Goal: Information Seeking & Learning: Find specific fact

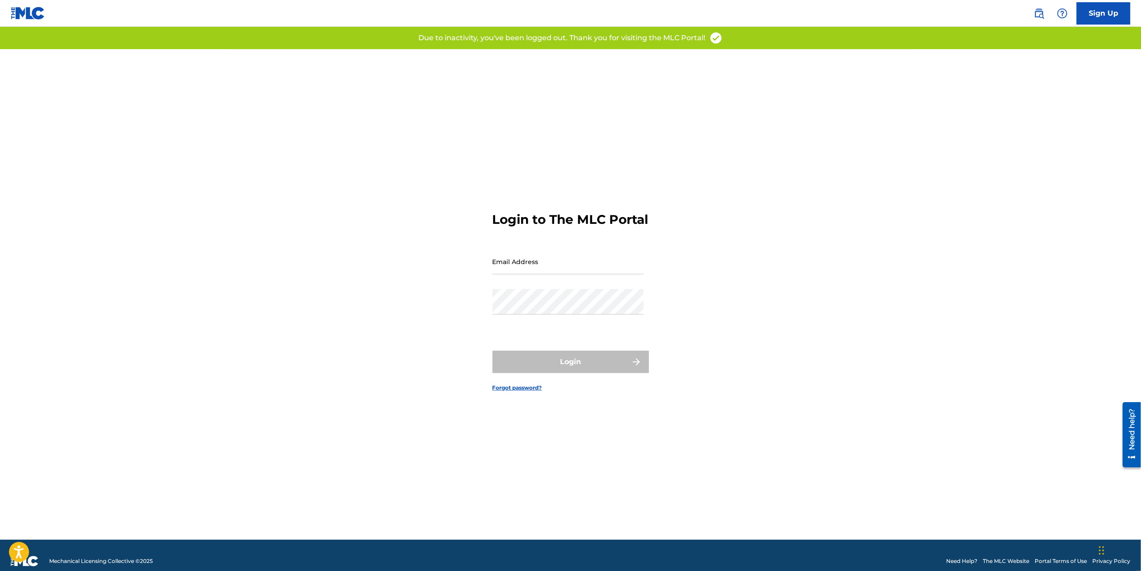
type input "[PERSON_NAME][EMAIL_ADDRESS][DOMAIN_NAME]"
click at [597, 361] on div "Login" at bounding box center [571, 362] width 156 height 22
click at [595, 362] on button "Login" at bounding box center [571, 362] width 156 height 22
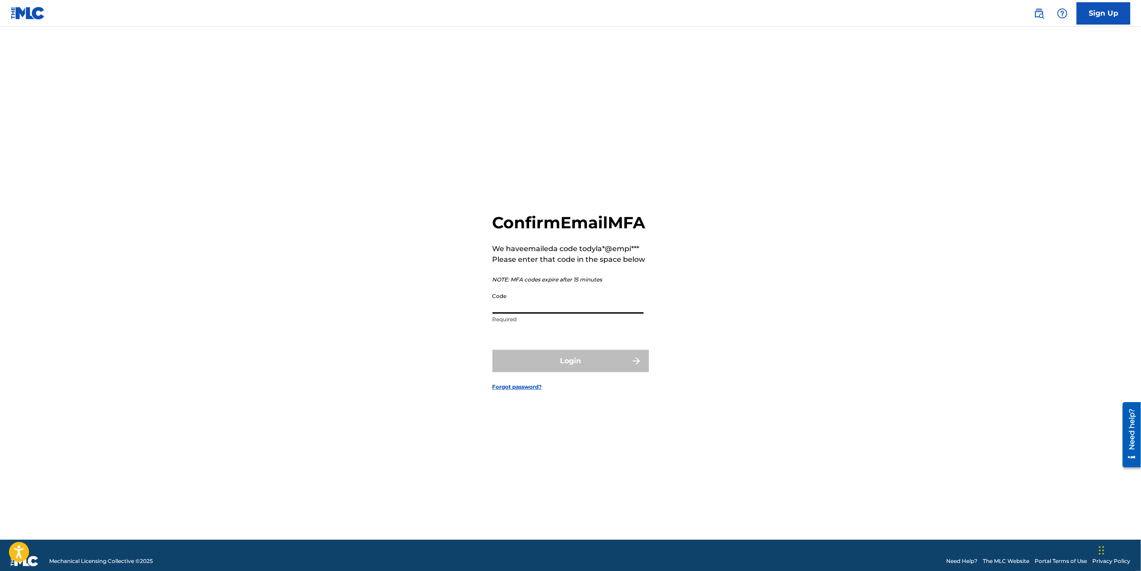
click at [573, 313] on input "Code" at bounding box center [568, 300] width 151 height 25
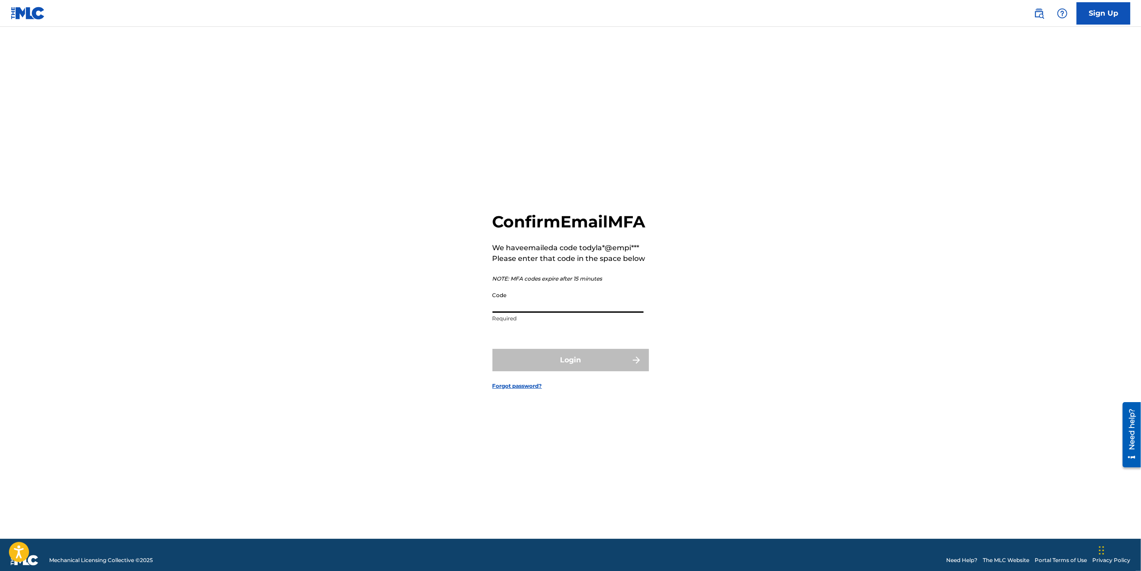
paste input "036263"
type input "036263"
click at [562, 357] on form "Confirm Email MFA We have emailed a code to dyla*@empi*** Please enter that cod…" at bounding box center [571, 293] width 156 height 491
click at [558, 372] on button "Login" at bounding box center [571, 360] width 156 height 22
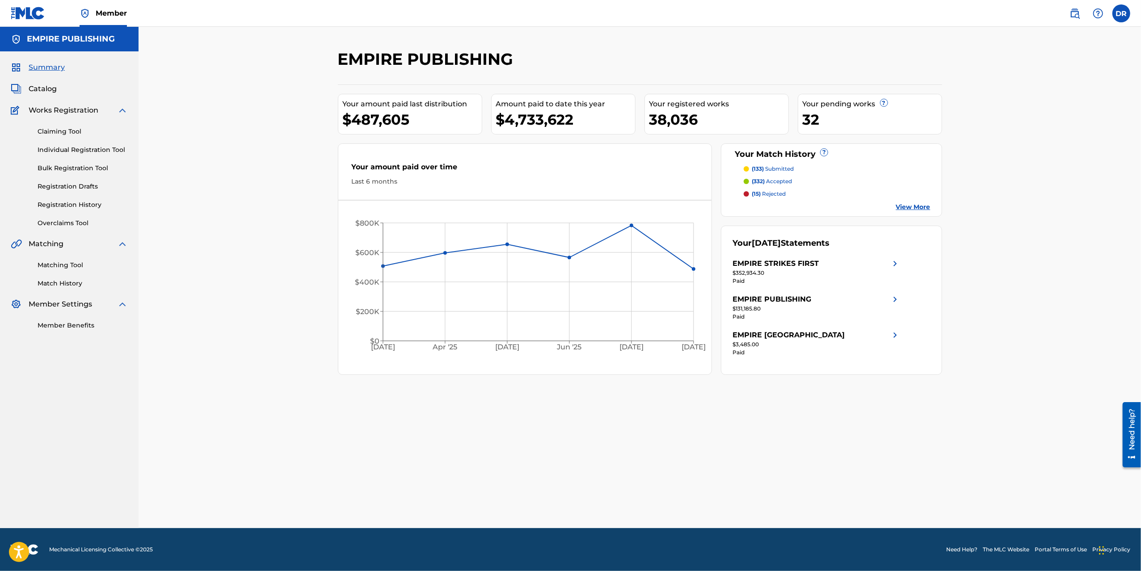
drag, startPoint x: 50, startPoint y: 87, endPoint x: 80, endPoint y: 99, distance: 32.9
click at [50, 87] on span "Catalog" at bounding box center [43, 89] width 28 height 11
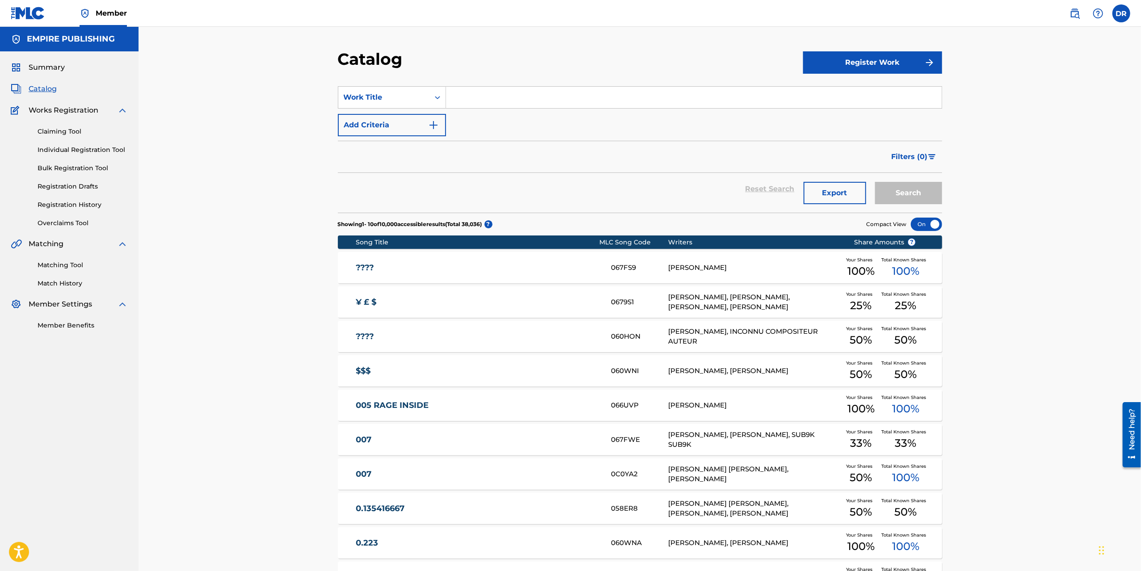
click at [1079, 12] on img at bounding box center [1075, 13] width 11 height 11
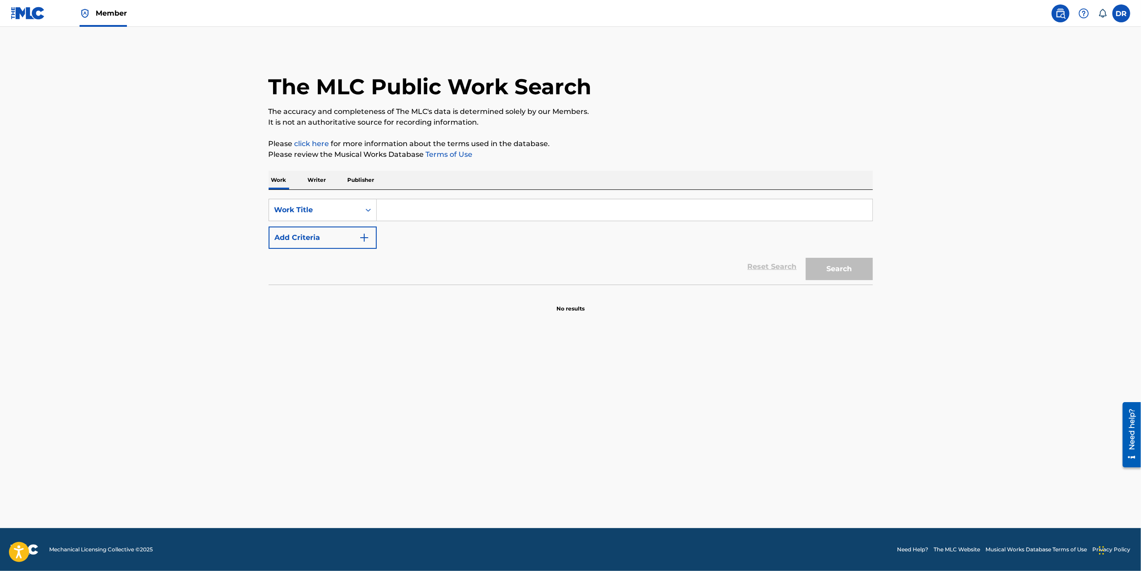
drag, startPoint x: 338, startPoint y: 179, endPoint x: 363, endPoint y: 181, distance: 24.7
click at [338, 179] on div "Work Writer Publisher" at bounding box center [571, 180] width 605 height 19
drag, startPoint x: 363, startPoint y: 181, endPoint x: 372, endPoint y: 188, distance: 11.8
click at [363, 181] on p "Publisher" at bounding box center [361, 180] width 32 height 19
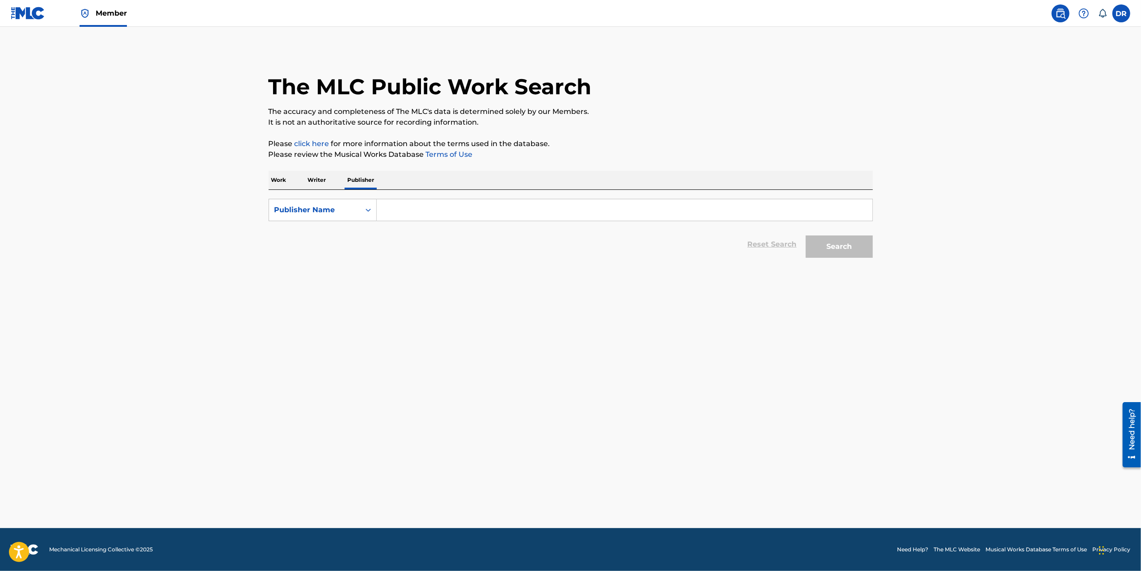
click at [391, 208] on input "Search Form" at bounding box center [625, 209] width 496 height 21
click at [806, 236] on button "Search" at bounding box center [839, 247] width 67 height 22
click at [843, 241] on button "Search" at bounding box center [839, 247] width 67 height 22
click at [829, 245] on button "Search" at bounding box center [839, 247] width 67 height 22
click at [402, 209] on input "backoffice" at bounding box center [625, 209] width 496 height 21
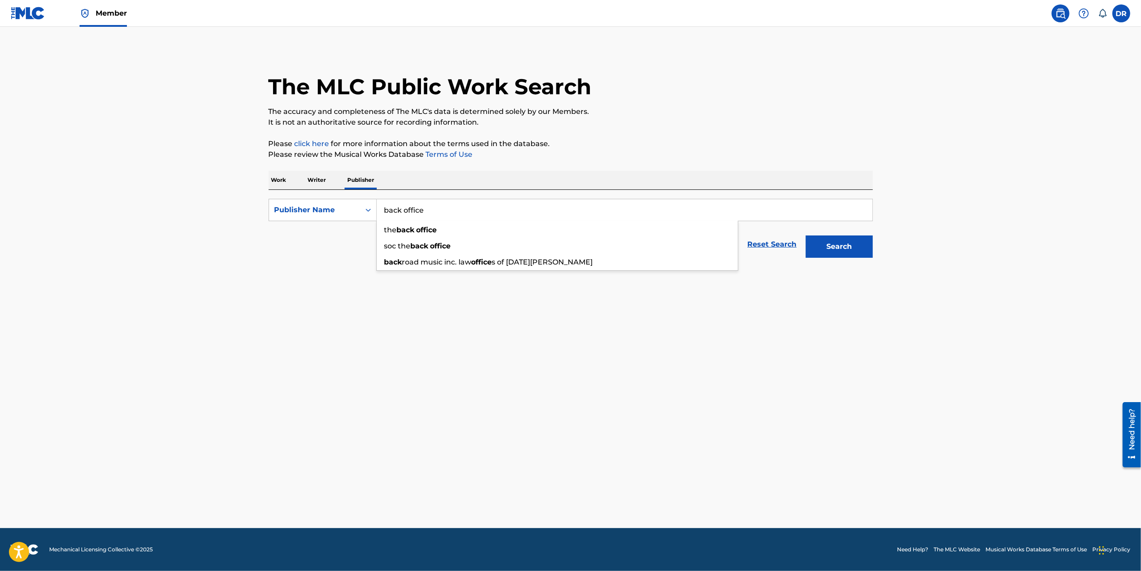
click at [853, 245] on button "Search" at bounding box center [839, 247] width 67 height 22
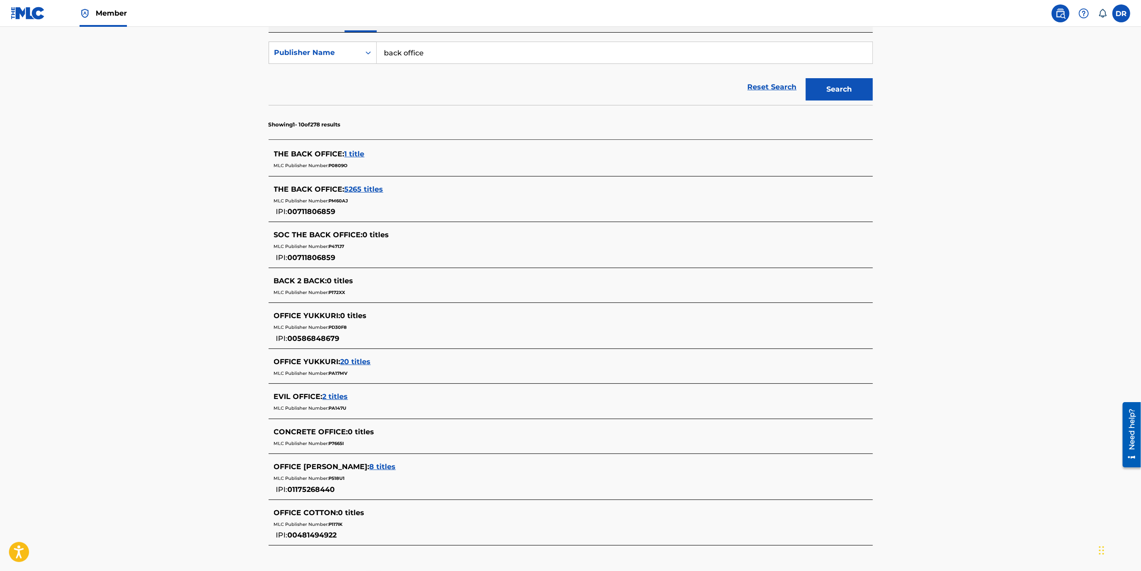
scroll to position [93, 0]
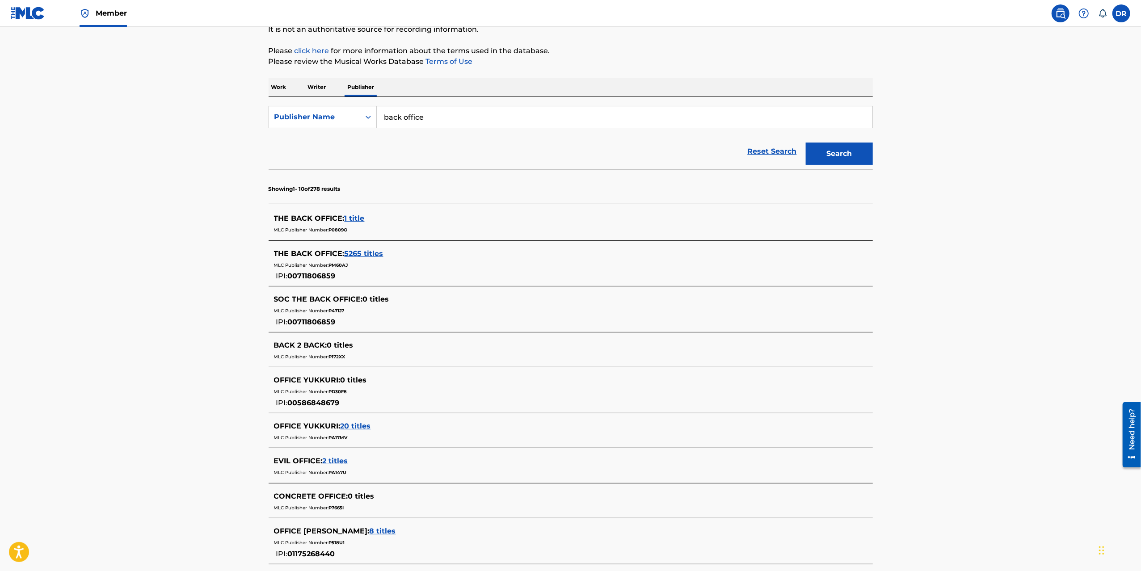
click at [426, 117] on input "back office" at bounding box center [625, 116] width 496 height 21
type input "boms"
type input "b o m s"
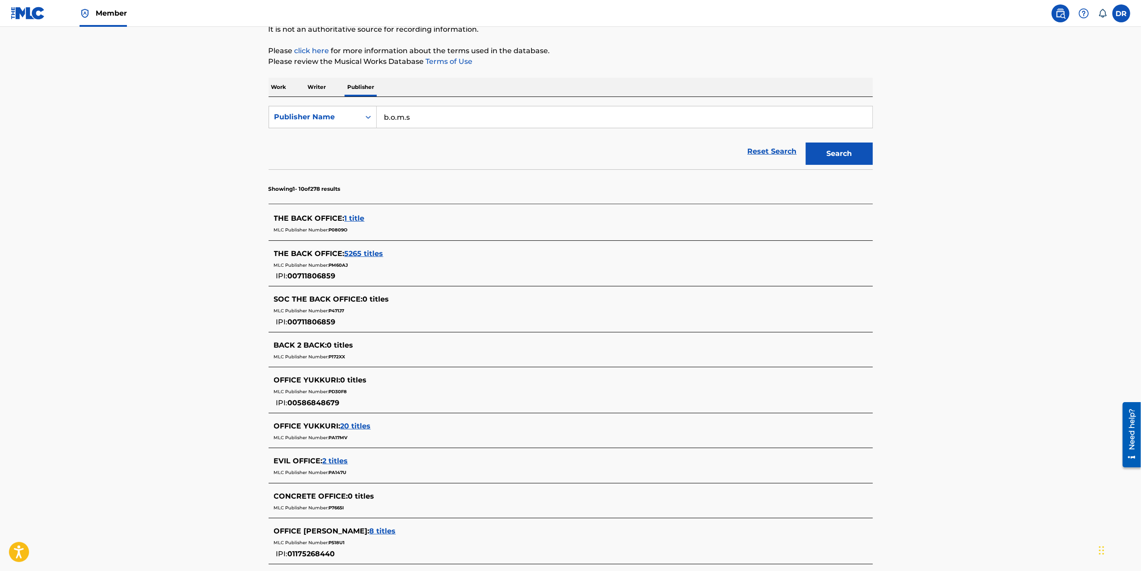
type input "b.o.m.s."
